Goal: Task Accomplishment & Management: Manage account settings

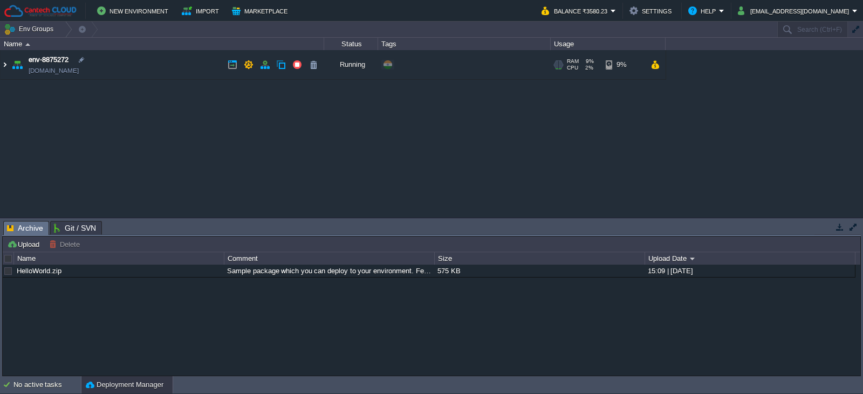
click at [4, 64] on img at bounding box center [5, 64] width 9 height 29
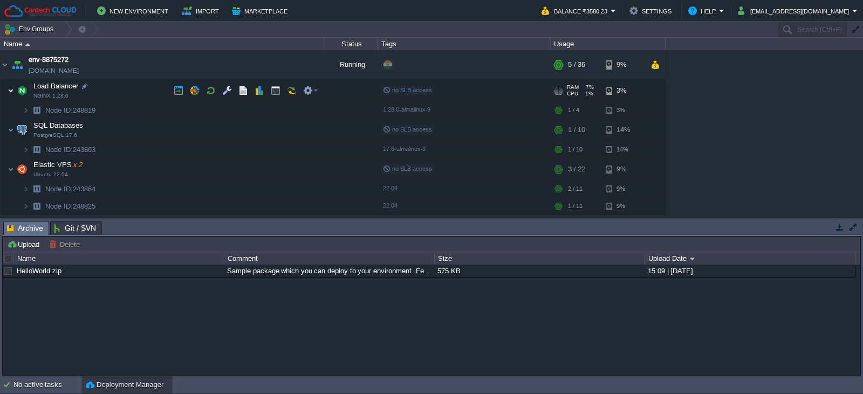
click at [13, 89] on img at bounding box center [11, 91] width 6 height 22
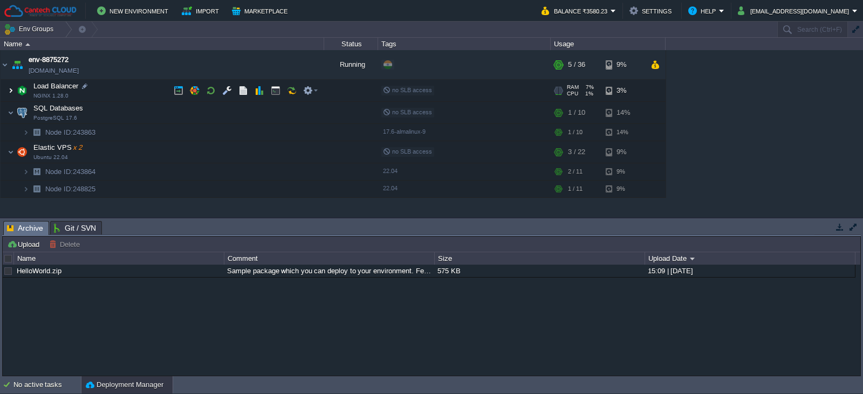
click at [13, 89] on img at bounding box center [11, 91] width 6 height 22
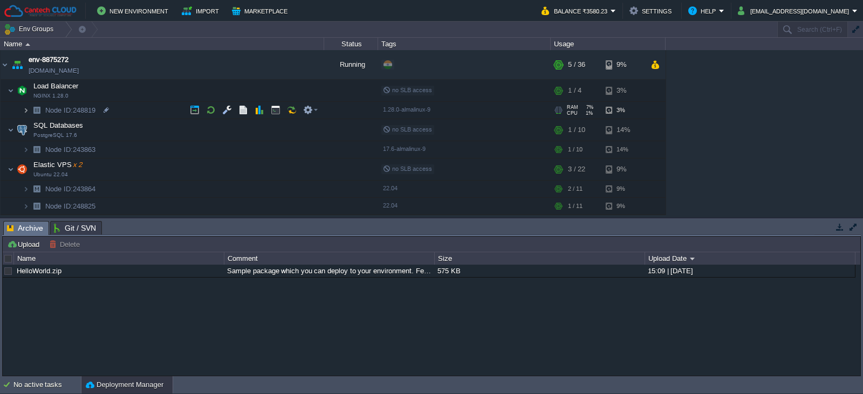
click at [26, 110] on img at bounding box center [26, 110] width 6 height 17
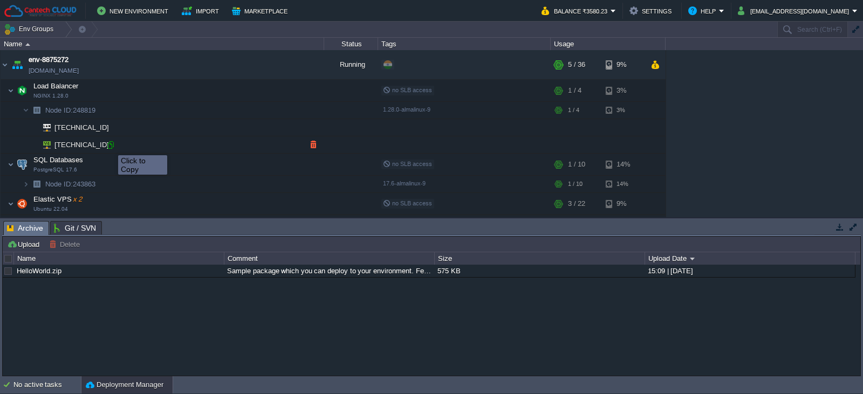
click at [110, 146] on div at bounding box center [111, 145] width 10 height 10
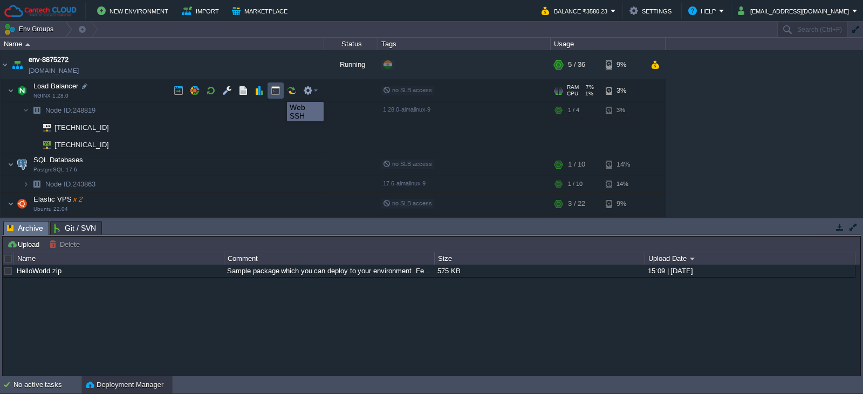
click at [279, 92] on button "button" at bounding box center [276, 91] width 10 height 10
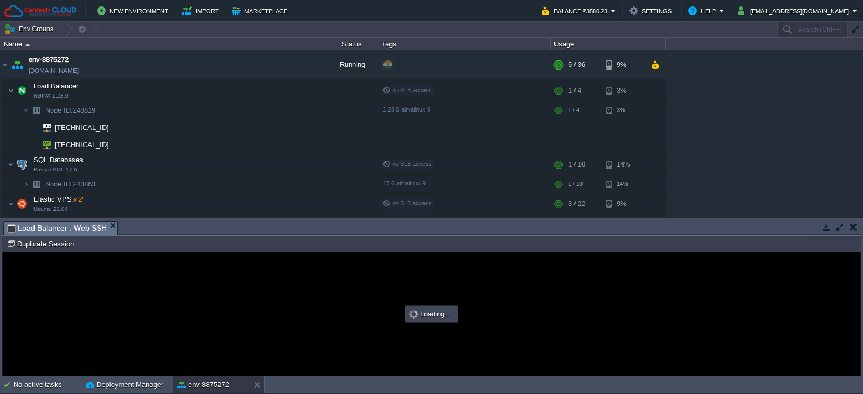
type input "#000000"
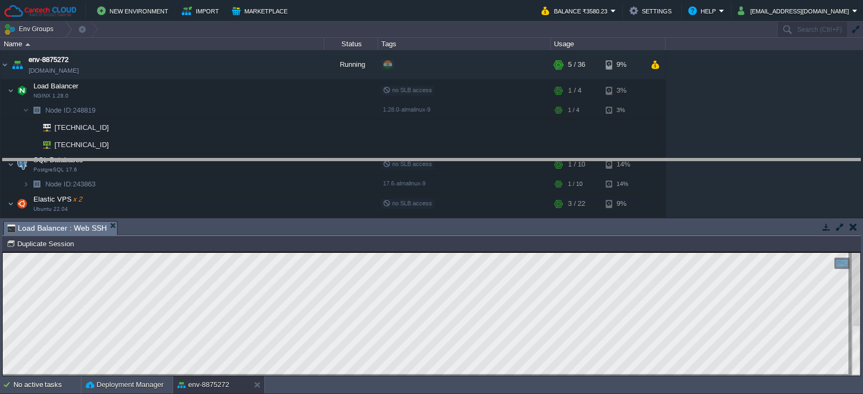
drag, startPoint x: 279, startPoint y: 235, endPoint x: 293, endPoint y: 173, distance: 64.0
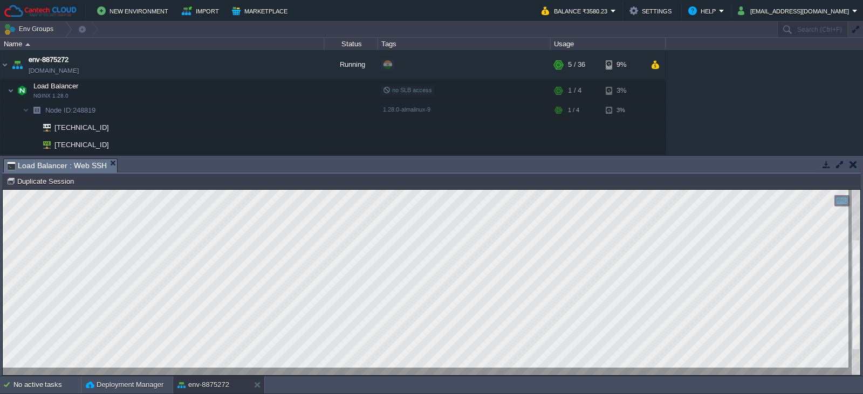
click at [860, 190] on html "Copy: Ctrl + Shift + C Paste: Ctrl + V Settings: Ctrl + Shift + Alt 0" at bounding box center [432, 190] width 858 height 0
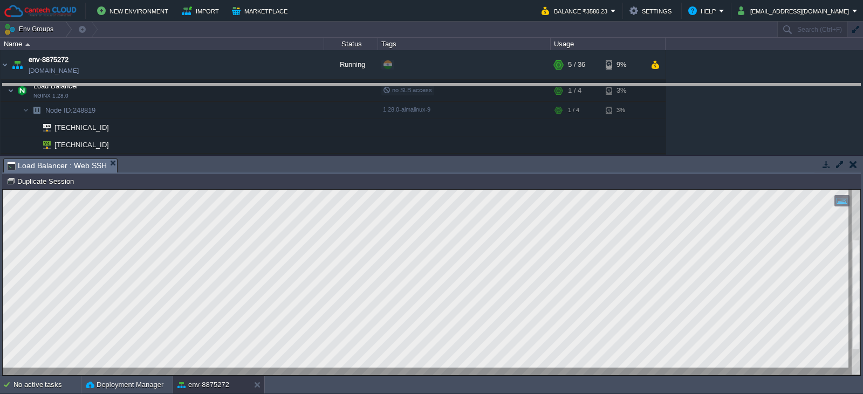
drag, startPoint x: 275, startPoint y: 171, endPoint x: 285, endPoint y: 95, distance: 76.2
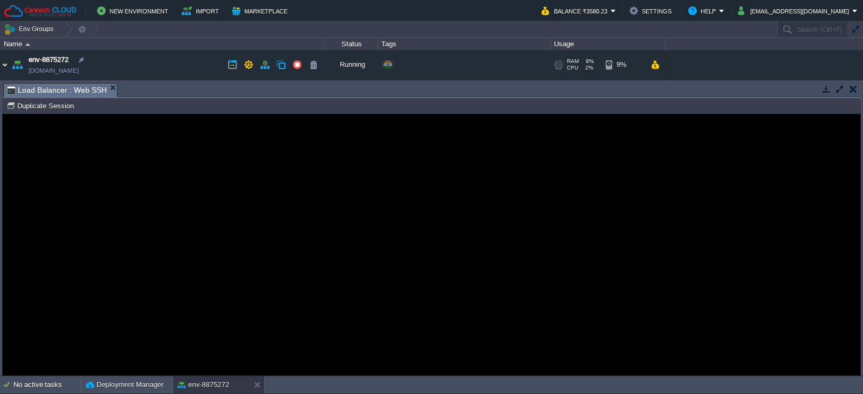
click at [6, 64] on img at bounding box center [5, 64] width 9 height 29
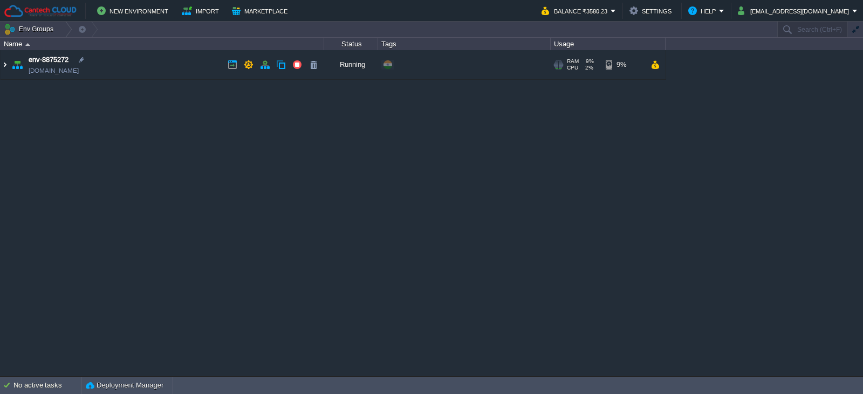
click at [8, 65] on img at bounding box center [5, 64] width 9 height 29
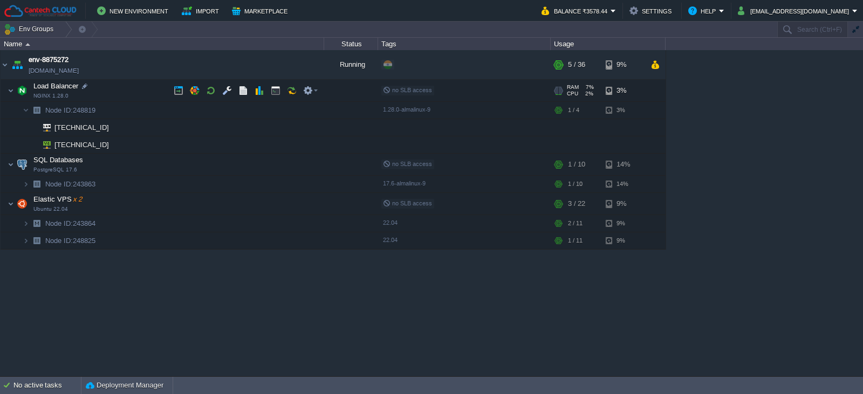
click at [61, 90] on span "Load Balancer" at bounding box center [55, 85] width 47 height 9
click at [311, 90] on button "button" at bounding box center [308, 91] width 10 height 10
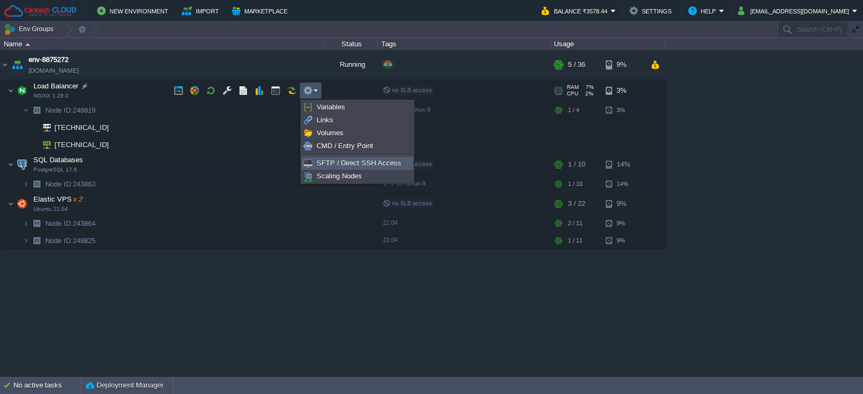
click at [347, 166] on span "SFTP / Direct SSH Access" at bounding box center [359, 163] width 85 height 8
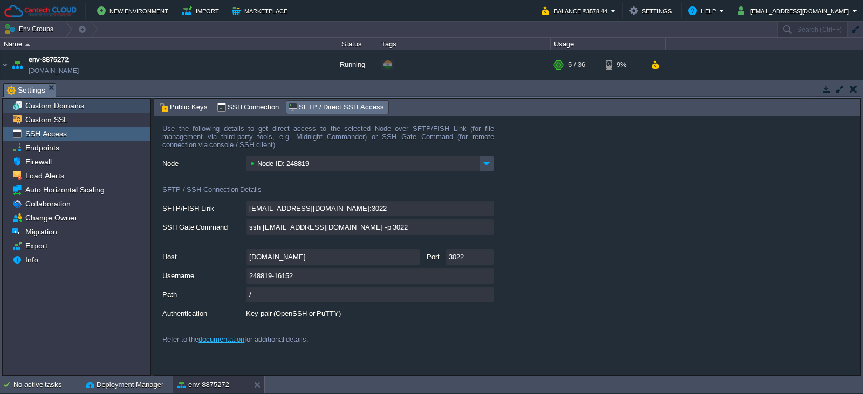
click at [58, 106] on span "Custom Domains" at bounding box center [54, 106] width 63 height 10
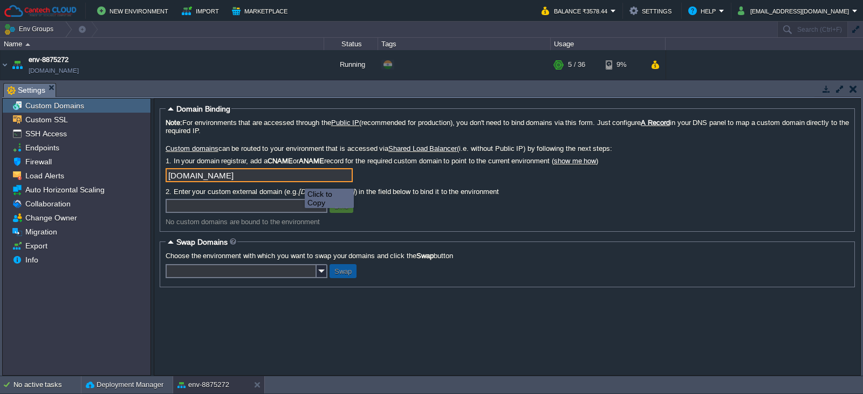
click at [313, 181] on input "[DOMAIN_NAME]" at bounding box center [259, 175] width 187 height 14
click at [345, 179] on input "[DOMAIN_NAME]" at bounding box center [259, 175] width 187 height 14
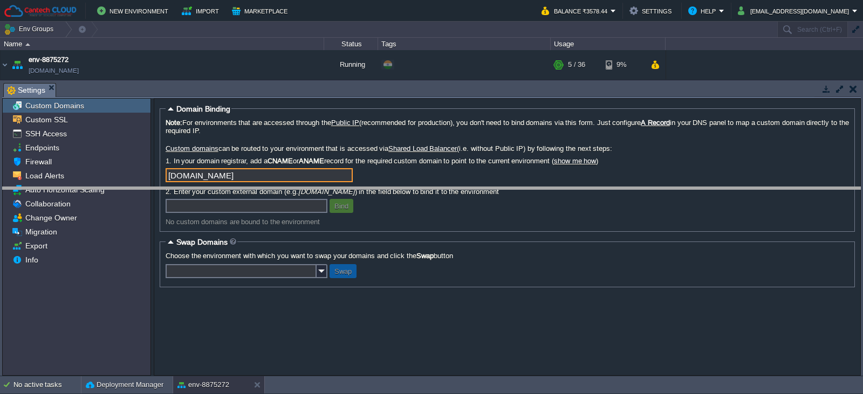
drag, startPoint x: 235, startPoint y: 97, endPoint x: 245, endPoint y: 201, distance: 105.2
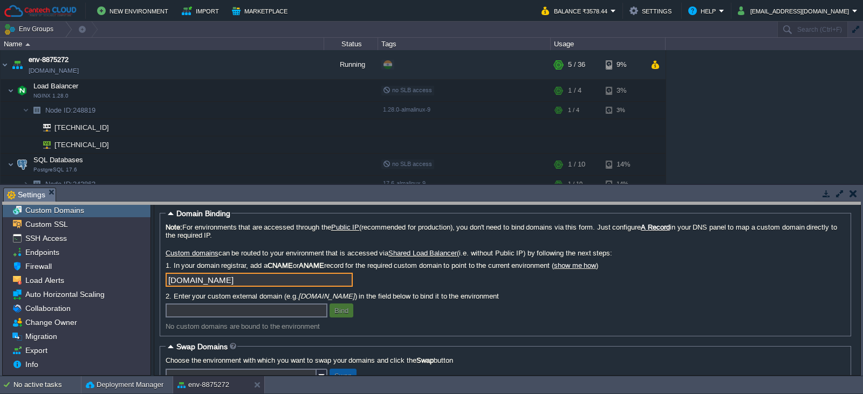
drag, startPoint x: 245, startPoint y: 201, endPoint x: 245, endPoint y: 218, distance: 16.7
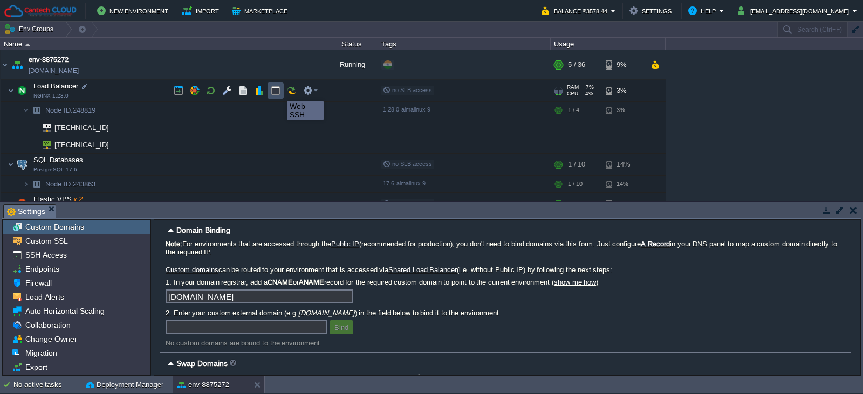
click at [279, 91] on button "button" at bounding box center [276, 91] width 10 height 10
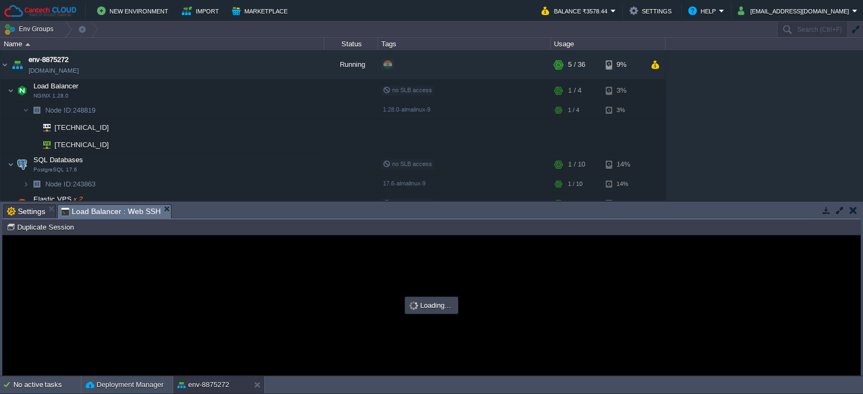
type input "#000000"
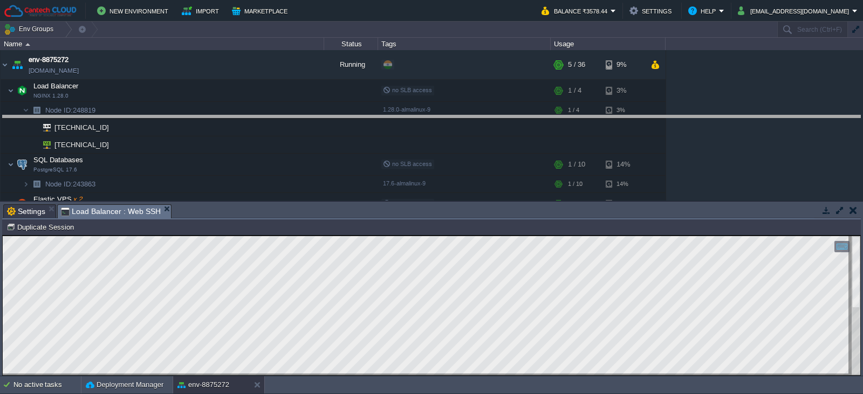
drag, startPoint x: 228, startPoint y: 218, endPoint x: 227, endPoint y: 127, distance: 91.2
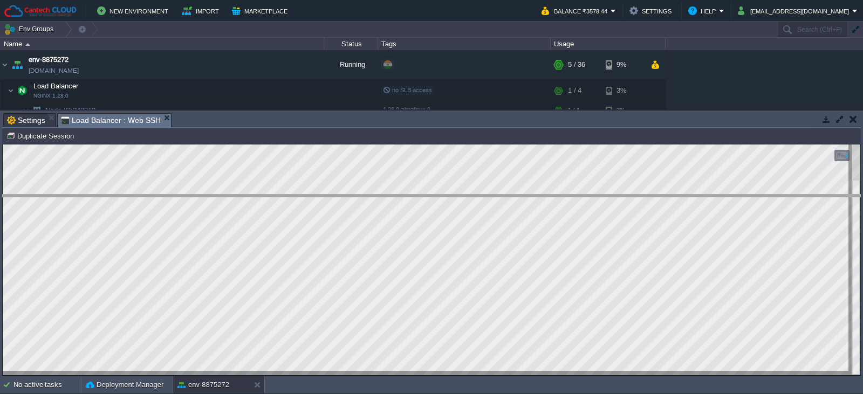
drag, startPoint x: 292, startPoint y: 127, endPoint x: 295, endPoint y: 220, distance: 92.8
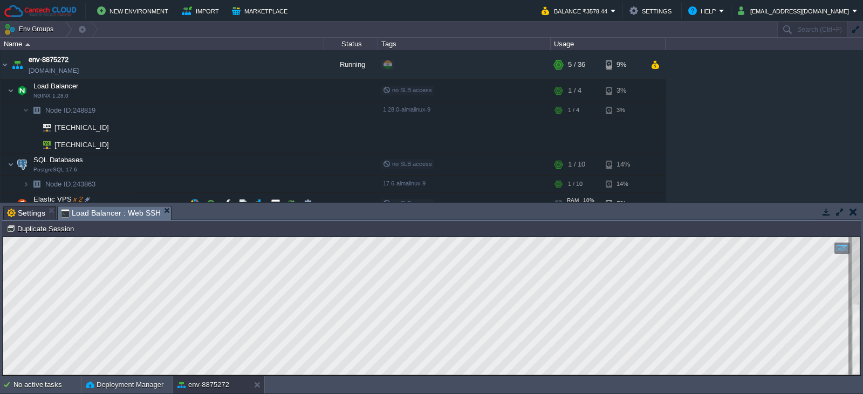
scroll to position [47, 0]
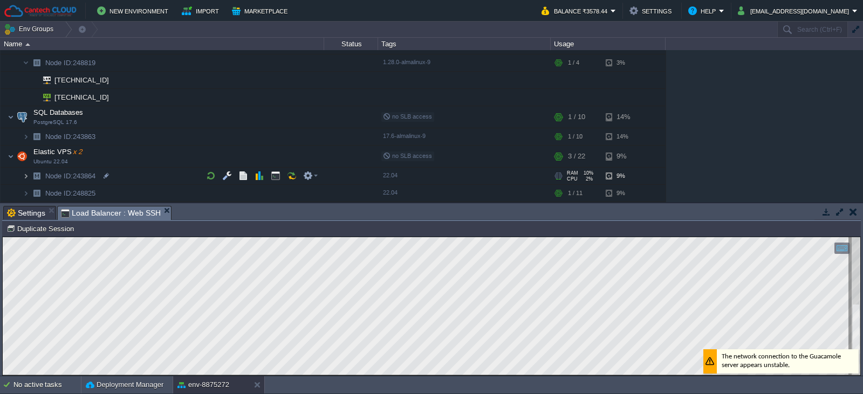
click at [26, 177] on img at bounding box center [26, 176] width 6 height 17
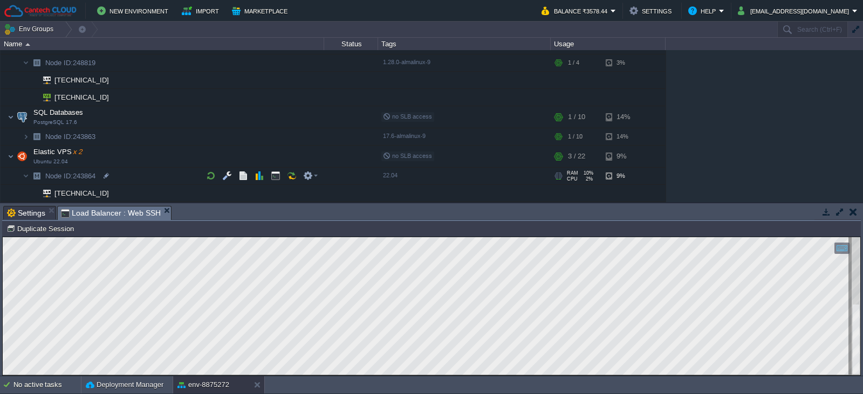
scroll to position [82, 0]
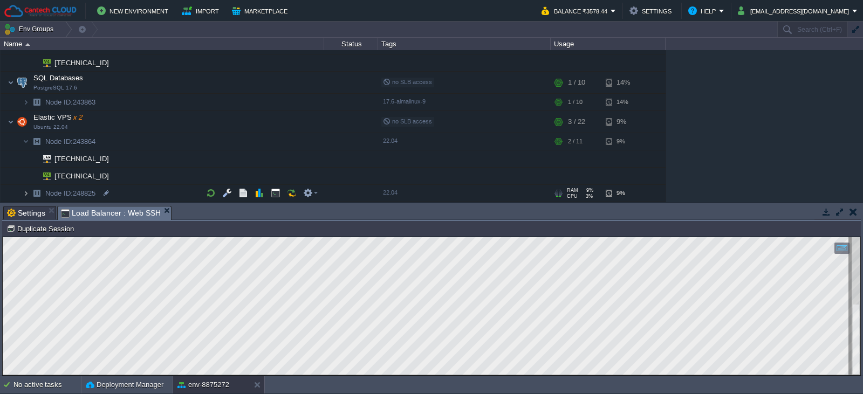
click at [25, 195] on img at bounding box center [26, 193] width 6 height 17
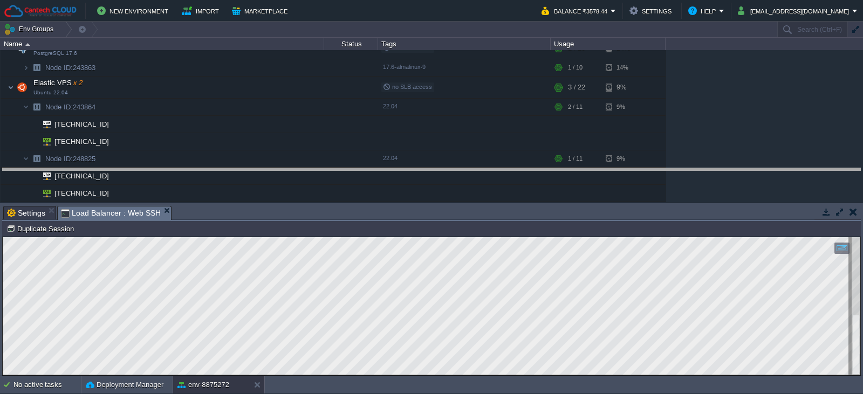
drag, startPoint x: 398, startPoint y: 218, endPoint x: 317, endPoint y: 20, distance: 214.2
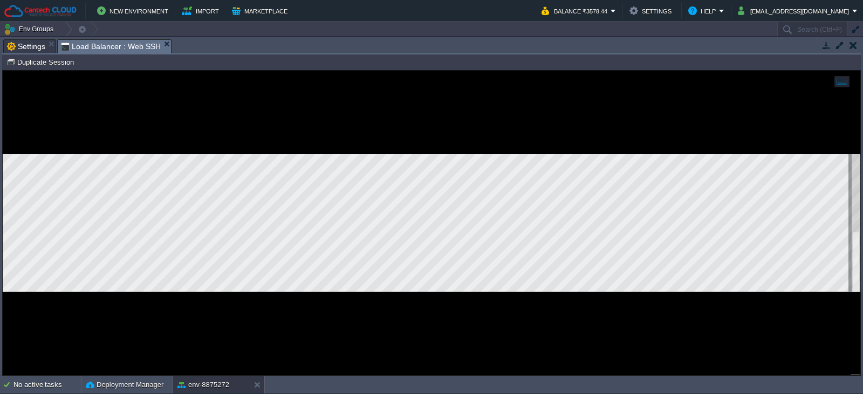
scroll to position [116, 0]
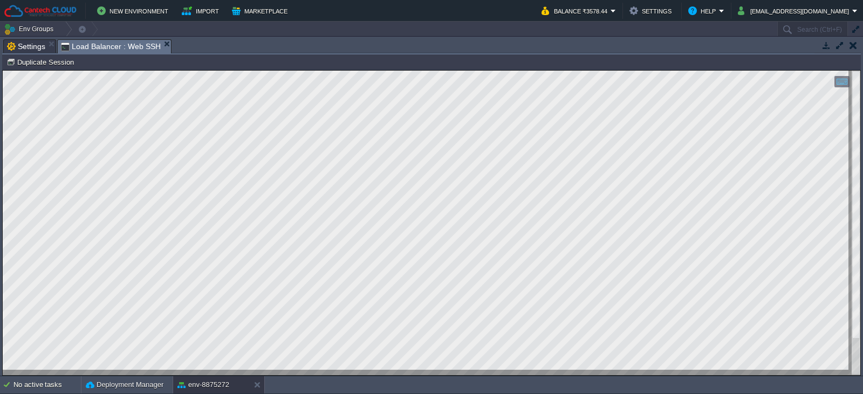
click at [859, 71] on html "Copy: Ctrl + Shift + C Paste: Ctrl + V Settings: Ctrl + Shift + Alt 0" at bounding box center [432, 71] width 858 height 0
click at [860, 71] on html "Copy: Ctrl + Shift + C Paste: Ctrl + V Settings: Ctrl + Shift + Alt 0" at bounding box center [432, 71] width 858 height 0
click at [860, 295] on div at bounding box center [856, 223] width 9 height 305
click at [843, 71] on html "Copy: Ctrl + Shift + C Paste: Ctrl + V Settings: Ctrl + Shift + Alt 0" at bounding box center [432, 71] width 858 height 0
click at [860, 71] on html "Copy: Ctrl + Shift + C Paste: Ctrl + V Settings: Ctrl + Shift + Alt 0" at bounding box center [432, 71] width 858 height 0
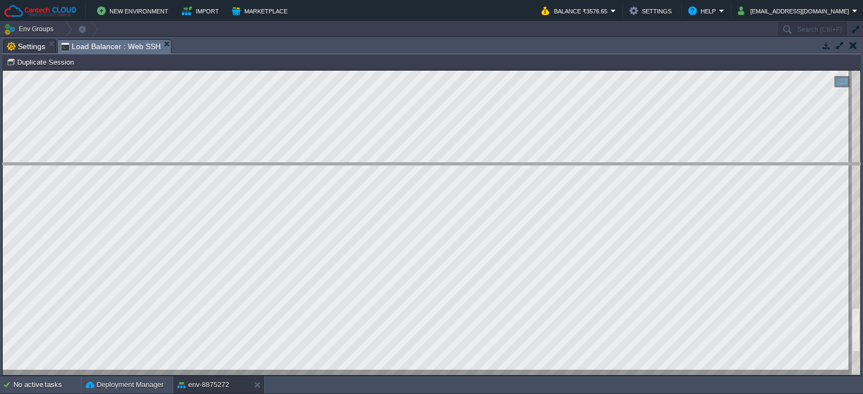
drag, startPoint x: 553, startPoint y: 39, endPoint x: 535, endPoint y: 163, distance: 124.9
click at [535, 163] on body "New Environment Import Marketplace Bonus ₹0.00 Upgrade Account Balance ₹3576.65…" at bounding box center [431, 197] width 863 height 394
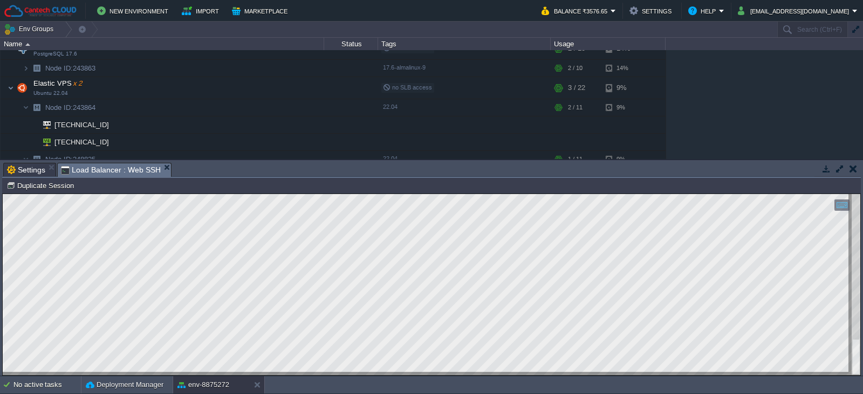
click at [852, 369] on div at bounding box center [856, 284] width 9 height 181
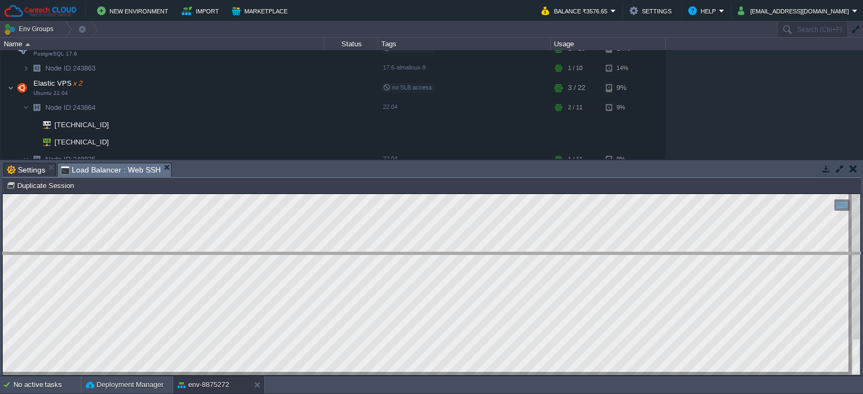
drag, startPoint x: 293, startPoint y: 176, endPoint x: 281, endPoint y: 267, distance: 92.0
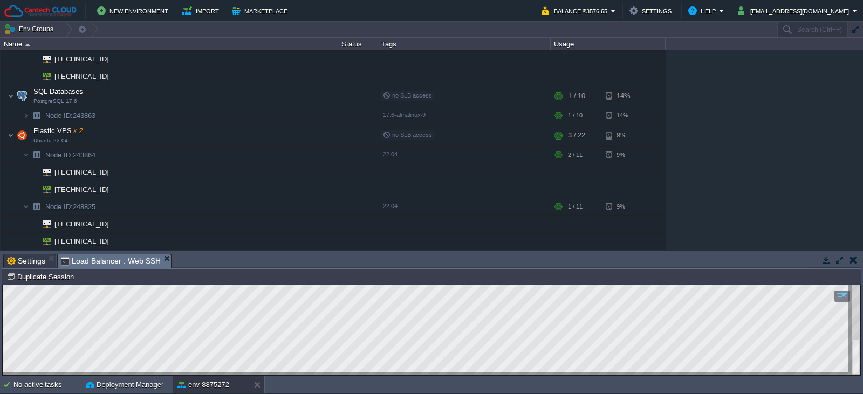
scroll to position [69, 0]
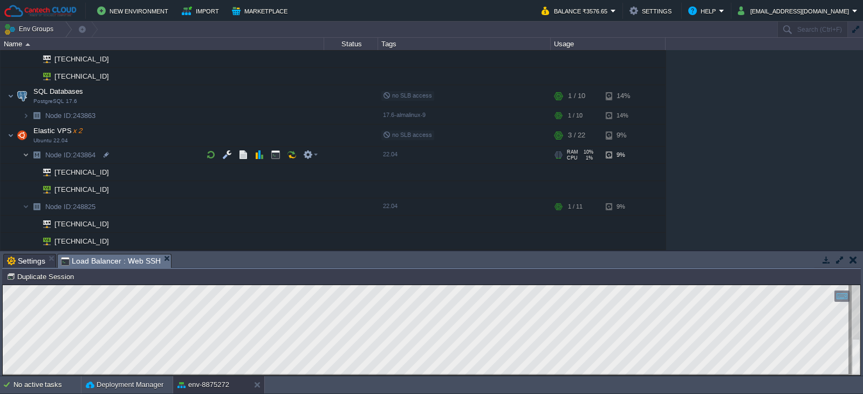
click at [24, 154] on img at bounding box center [26, 155] width 6 height 17
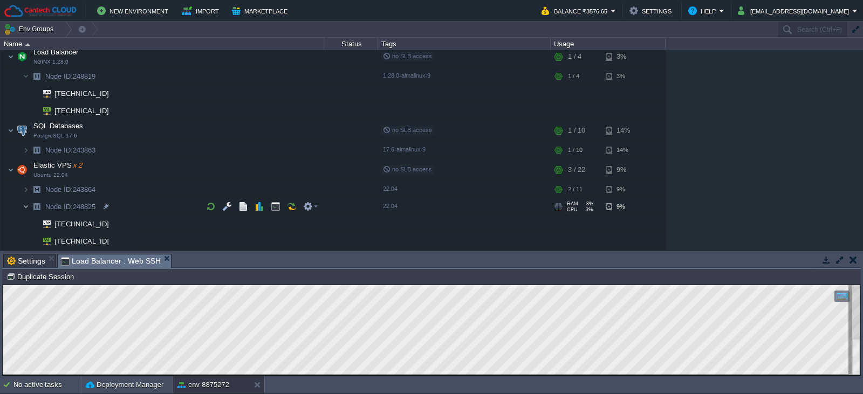
click at [25, 210] on img at bounding box center [26, 207] width 6 height 17
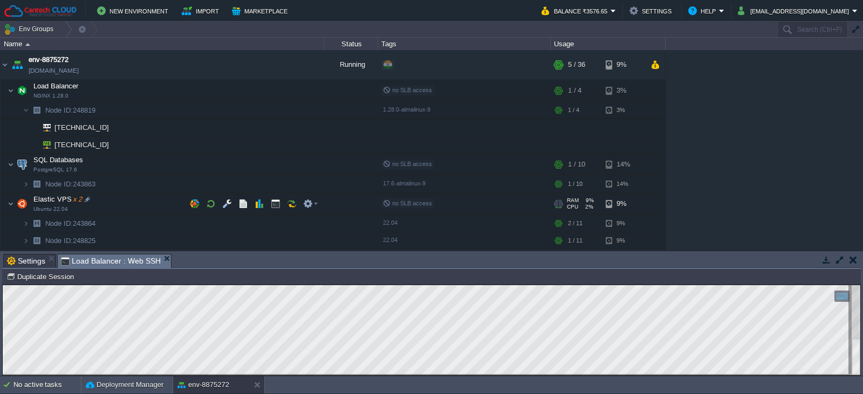
scroll to position [0, 0]
click at [26, 225] on img at bounding box center [26, 223] width 6 height 17
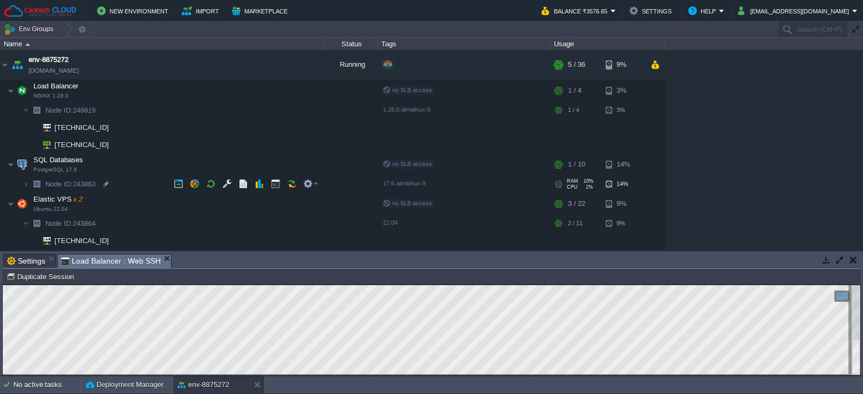
scroll to position [34, 0]
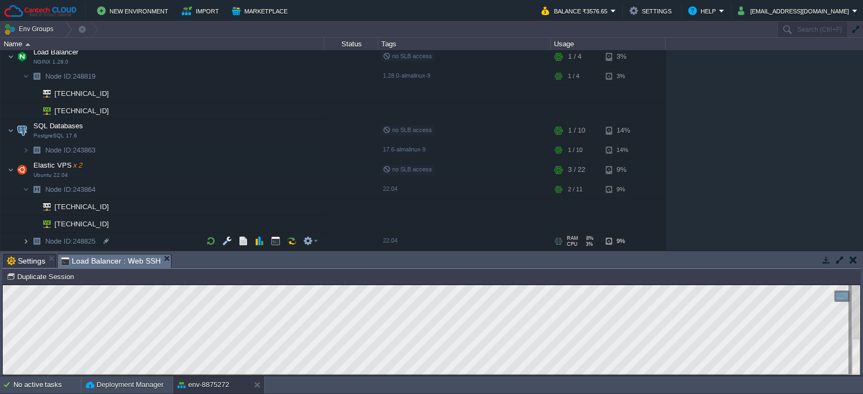
click at [27, 242] on img at bounding box center [26, 241] width 6 height 17
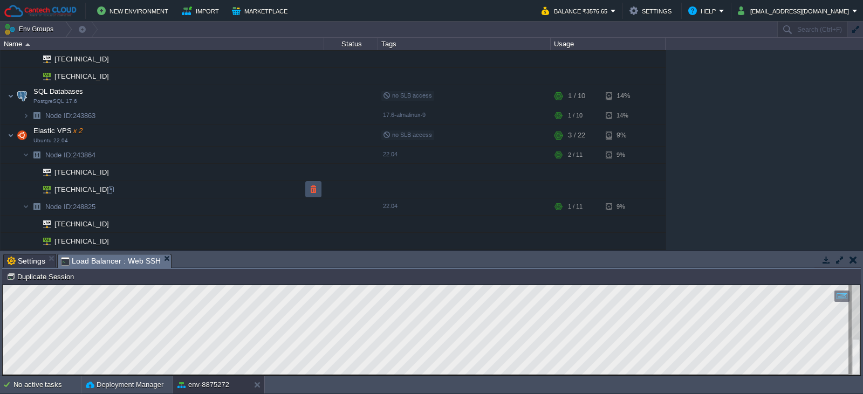
click at [317, 190] on button "button" at bounding box center [314, 189] width 10 height 10
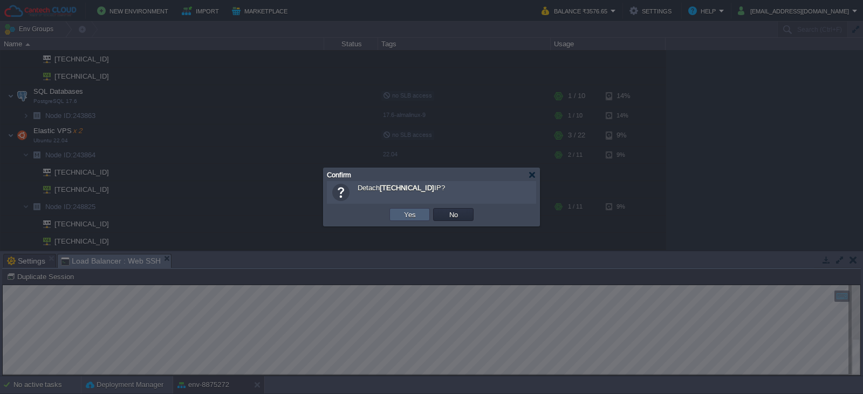
click at [397, 215] on td "Yes" at bounding box center [409, 214] width 40 height 13
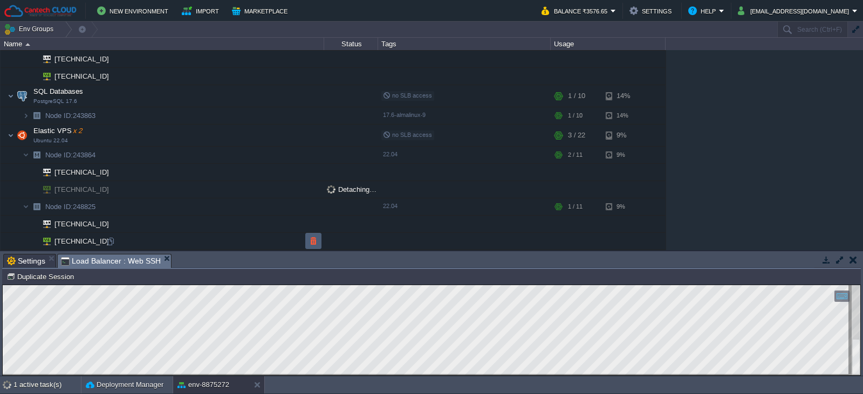
scroll to position [51, 0]
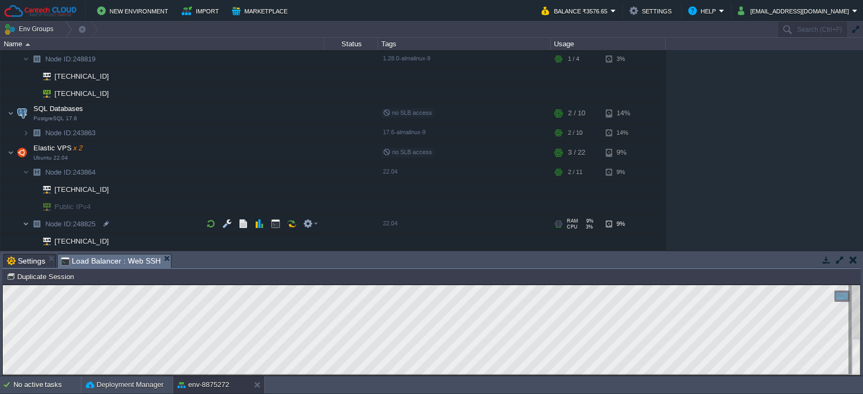
click at [27, 223] on img at bounding box center [26, 224] width 6 height 17
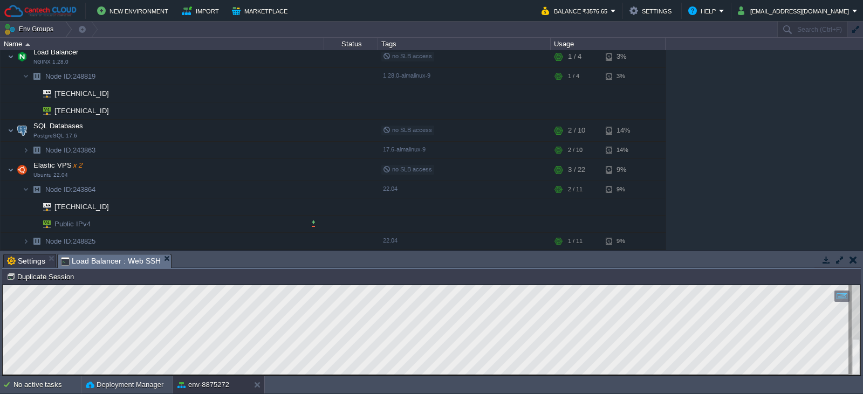
scroll to position [34, 0]
click at [25, 188] on img at bounding box center [26, 189] width 6 height 17
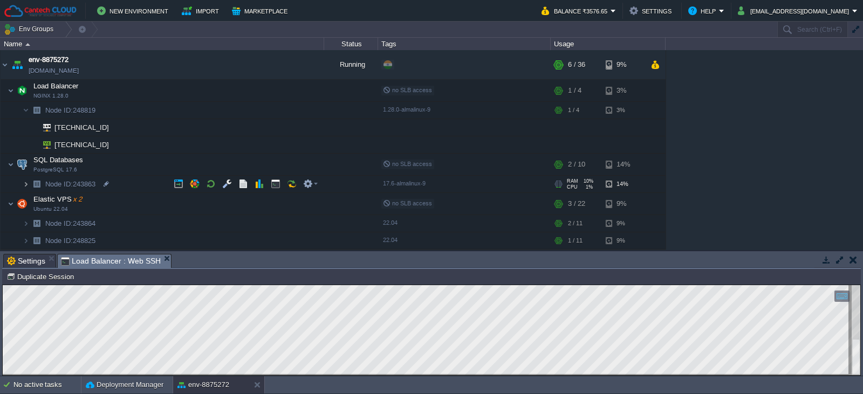
scroll to position [0, 0]
click at [25, 239] on img at bounding box center [26, 241] width 6 height 17
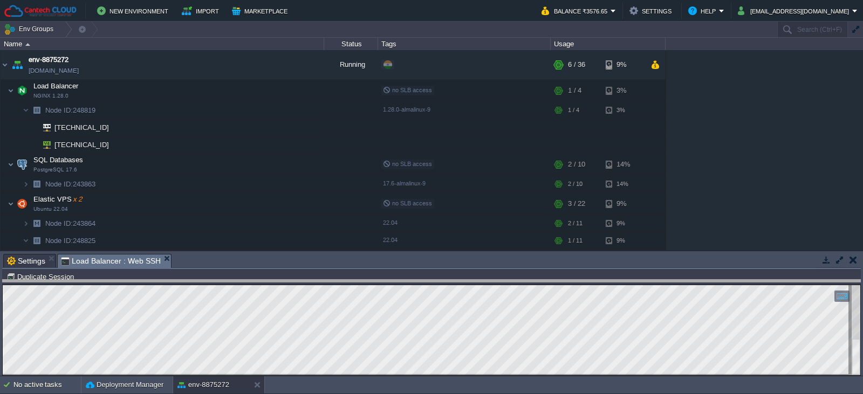
drag, startPoint x: 216, startPoint y: 266, endPoint x: 217, endPoint y: 292, distance: 25.9
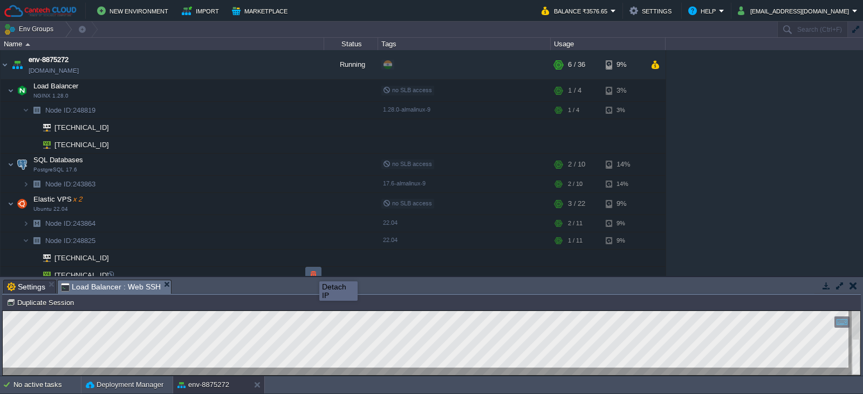
click at [311, 272] on button "button" at bounding box center [314, 275] width 10 height 10
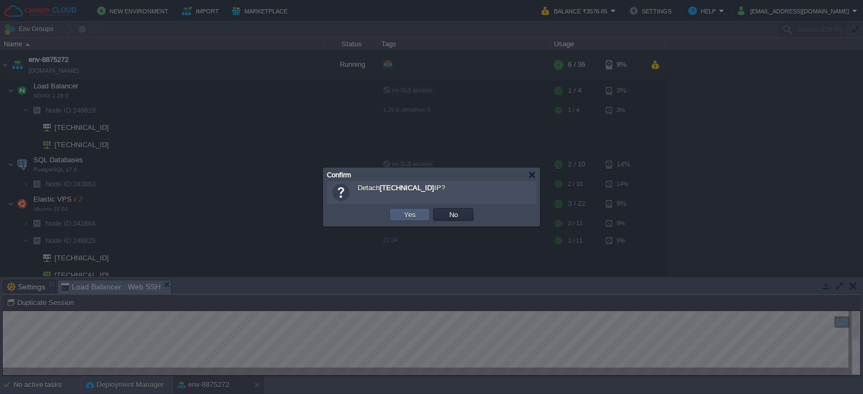
click at [410, 215] on button "Yes" at bounding box center [410, 215] width 18 height 10
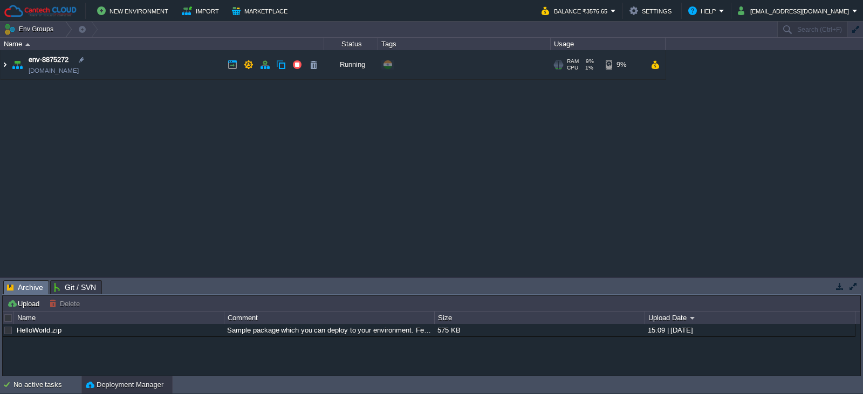
click at [2, 66] on img at bounding box center [5, 64] width 9 height 29
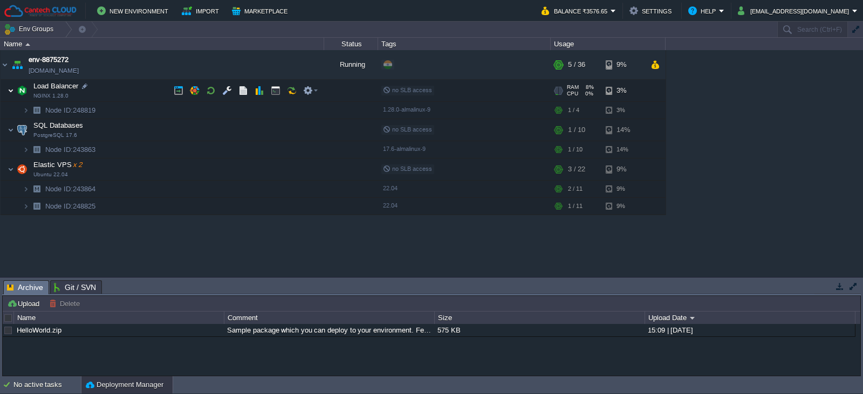
click at [13, 92] on img at bounding box center [11, 91] width 6 height 22
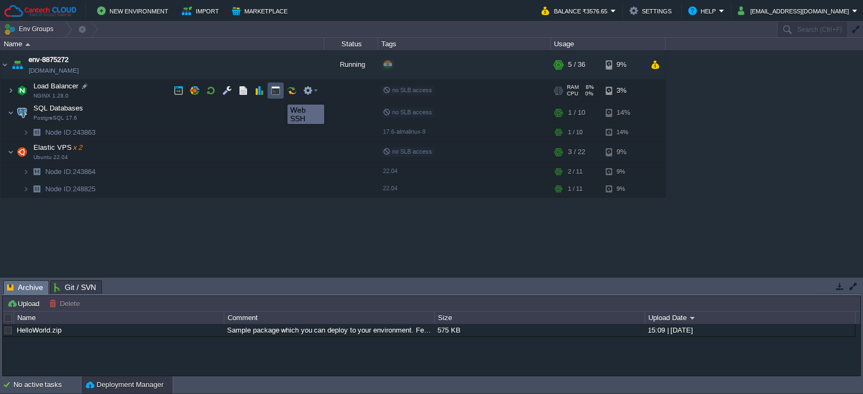
click at [279, 95] on button "button" at bounding box center [276, 91] width 10 height 10
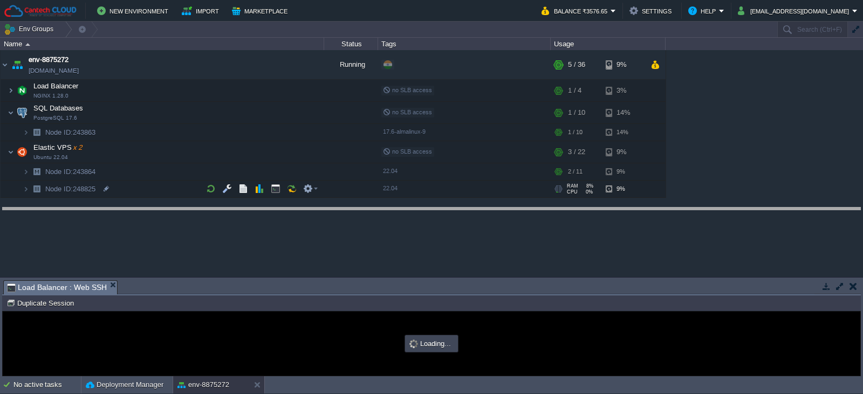
drag, startPoint x: 225, startPoint y: 294, endPoint x: 246, endPoint y: 218, distance: 78.9
type input "#000000"
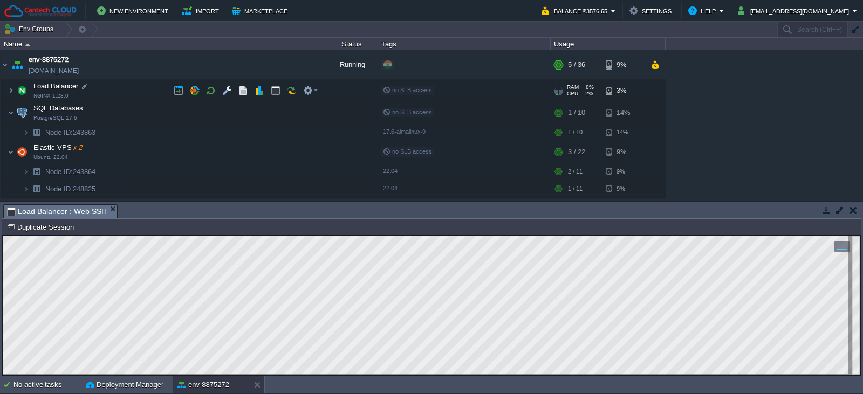
click at [15, 91] on img at bounding box center [22, 91] width 15 height 22
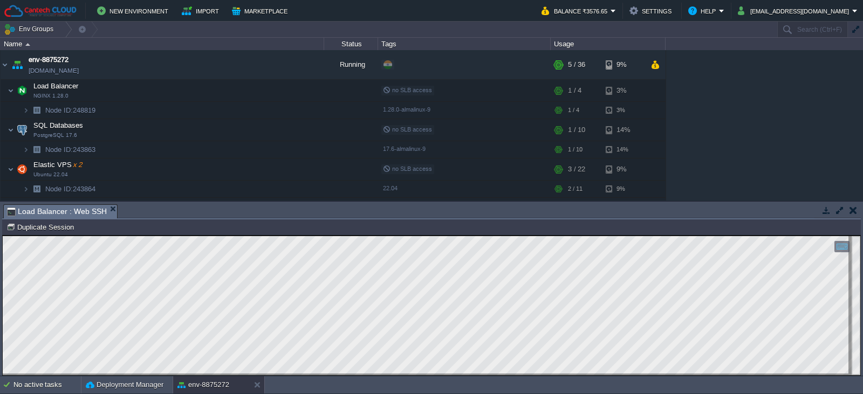
click at [852, 208] on button "button" at bounding box center [854, 211] width 8 height 10
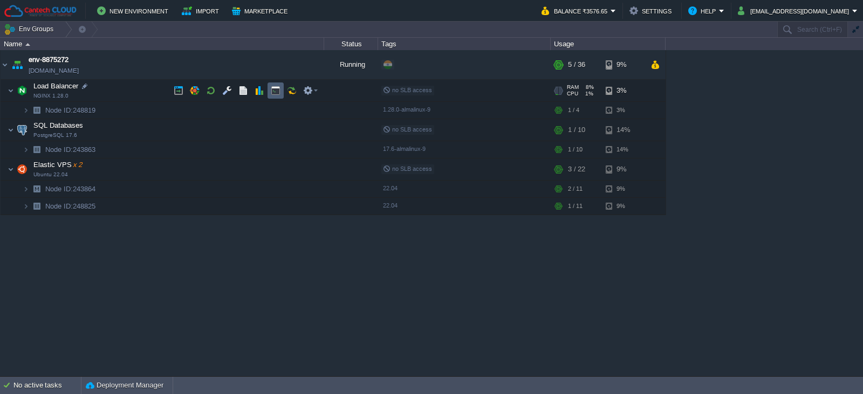
drag, startPoint x: 274, startPoint y: 89, endPoint x: 279, endPoint y: 116, distance: 27.6
click at [274, 89] on button "button" at bounding box center [276, 91] width 10 height 10
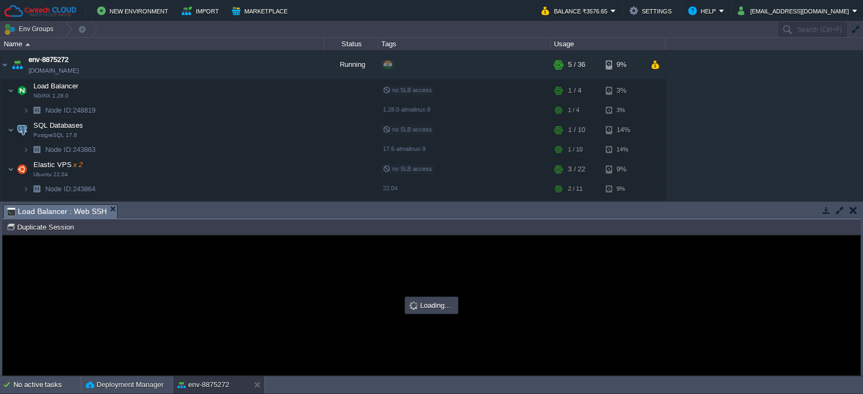
type input "#000000"
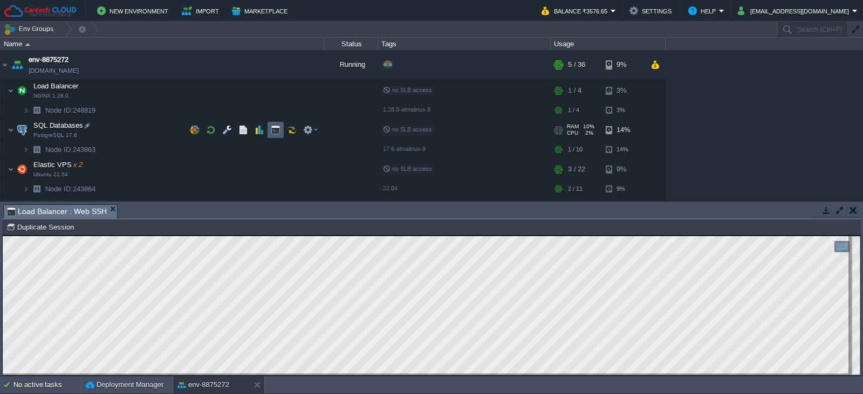
click at [272, 125] on td at bounding box center [276, 130] width 16 height 16
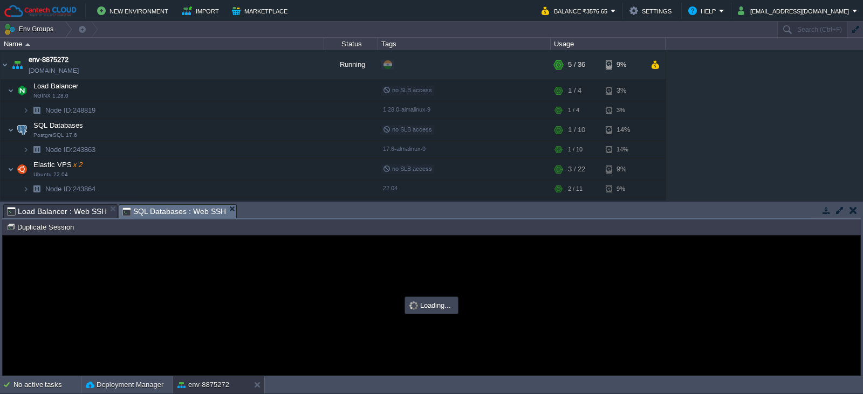
type input "#000000"
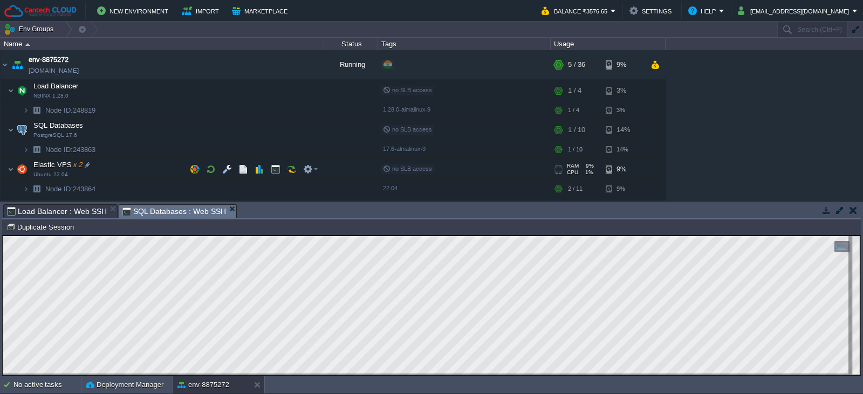
click at [47, 162] on span "Elastic VPS x 2" at bounding box center [57, 164] width 51 height 9
click at [277, 170] on button "button" at bounding box center [276, 170] width 10 height 10
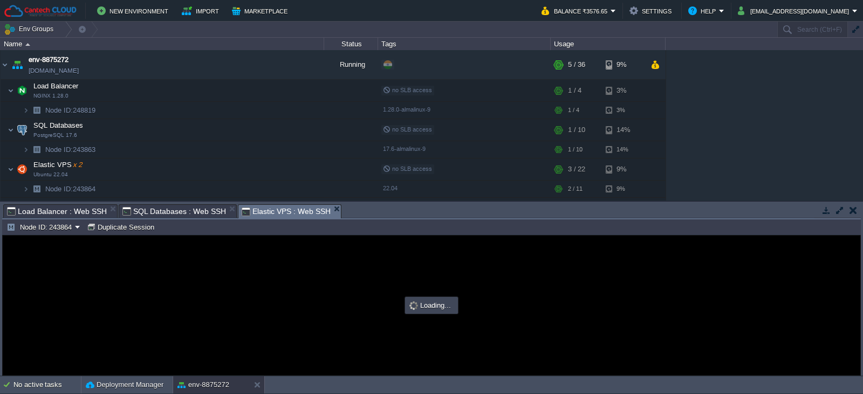
type input "#000000"
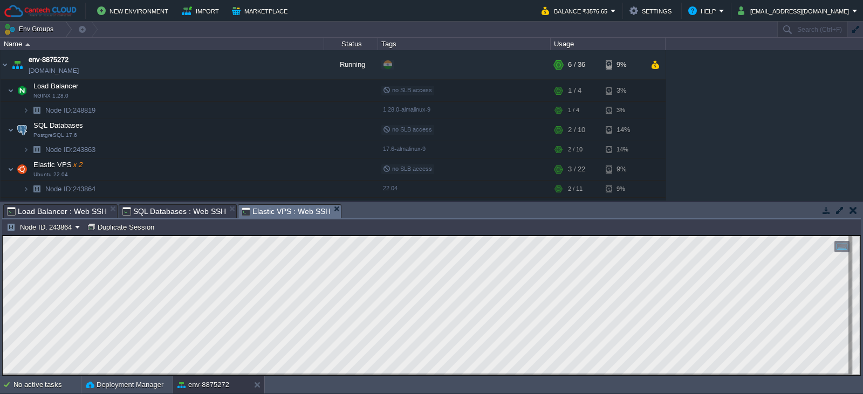
scroll to position [129, 36]
type textarea "type: update name: Root Access targetNodes: nodeGroup: '*' onInstall: - cmd[${t…"
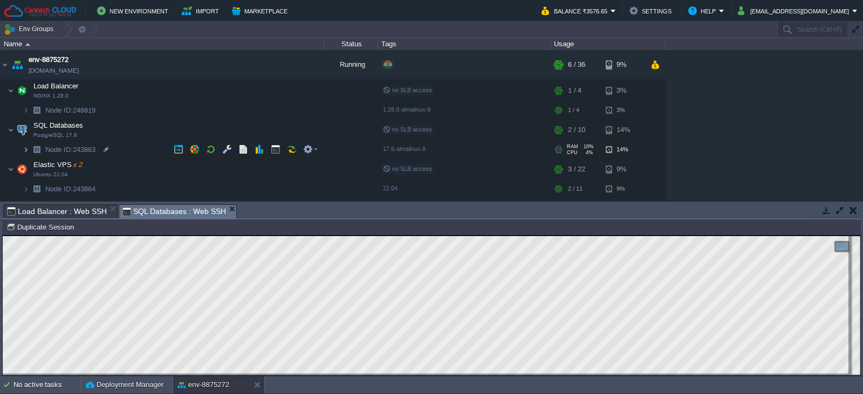
click at [25, 151] on img at bounding box center [26, 149] width 6 height 17
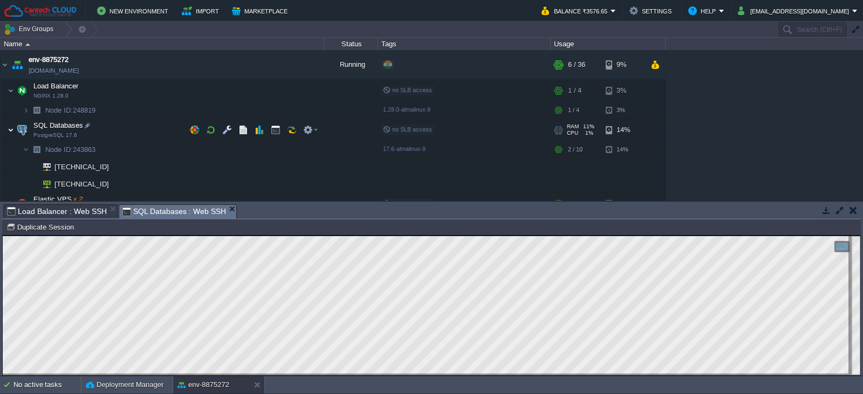
click at [10, 129] on img at bounding box center [11, 130] width 6 height 22
click at [47, 127] on span "SQL Databases" at bounding box center [58, 125] width 52 height 9
click at [11, 128] on img at bounding box center [11, 130] width 6 height 22
click at [252, 67] on button "button" at bounding box center [249, 65] width 10 height 10
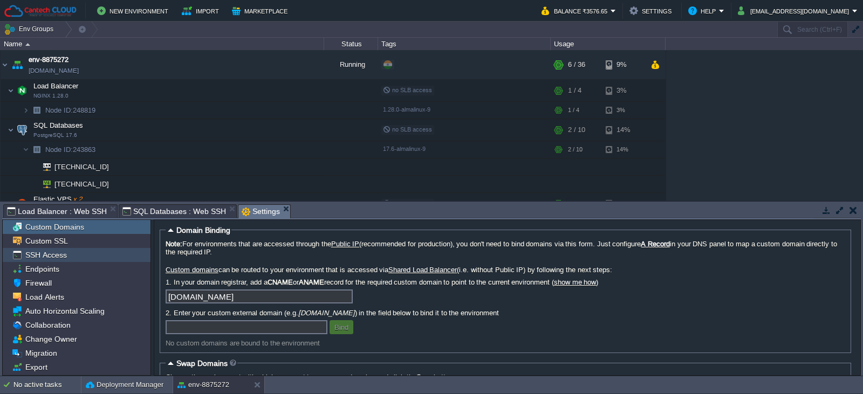
click at [42, 259] on span "SSH Access" at bounding box center [45, 255] width 45 height 10
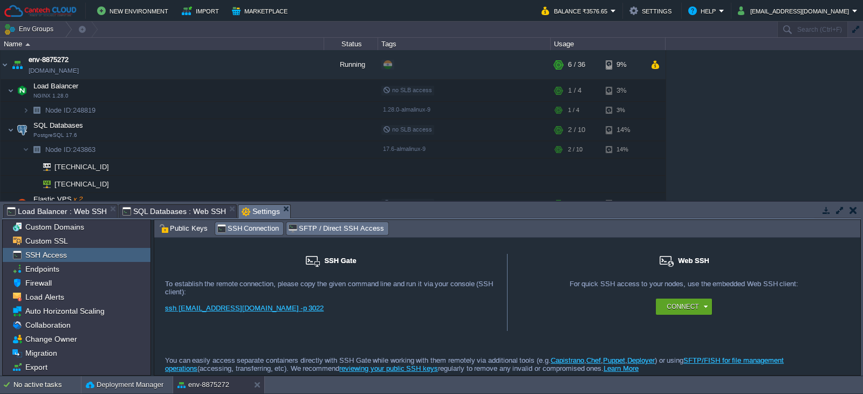
click at [318, 230] on span "SFTP / Direct SSH Access" at bounding box center [335, 229] width 95 height 12
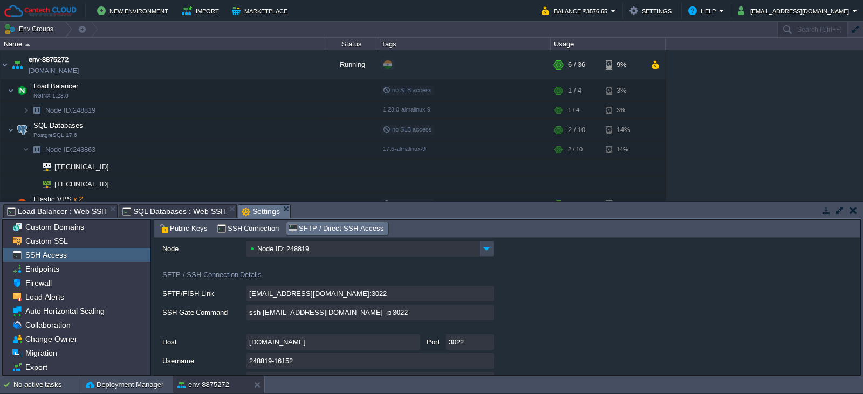
scroll to position [38, 0]
click at [116, 183] on div at bounding box center [115, 185] width 10 height 10
